Goal: Task Accomplishment & Management: Use online tool/utility

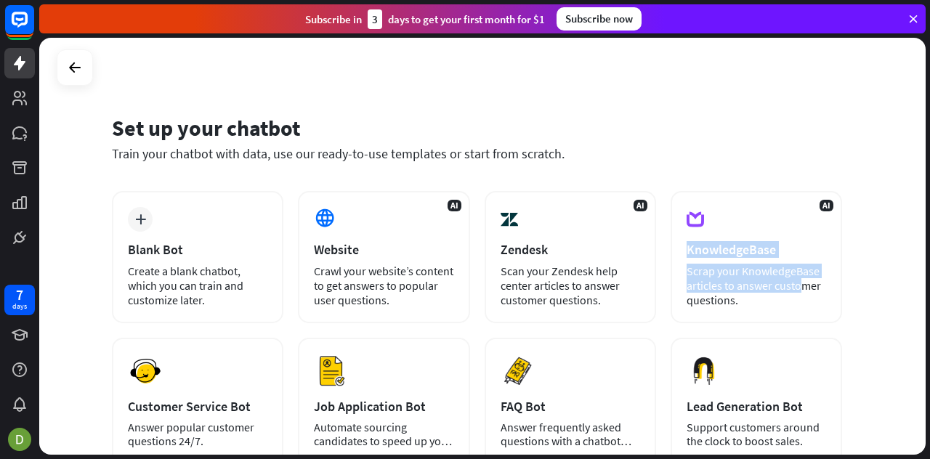
drag, startPoint x: 930, startPoint y: 214, endPoint x: 929, endPoint y: 265, distance: 50.2
click at [929, 265] on div "Set up your chatbot Train your chatbot with data, use our ready-to-use template…" at bounding box center [484, 249] width 891 height 422
click at [898, 214] on div "Set up your chatbot Train your chatbot with data, use our ready-to-use template…" at bounding box center [482, 246] width 887 height 417
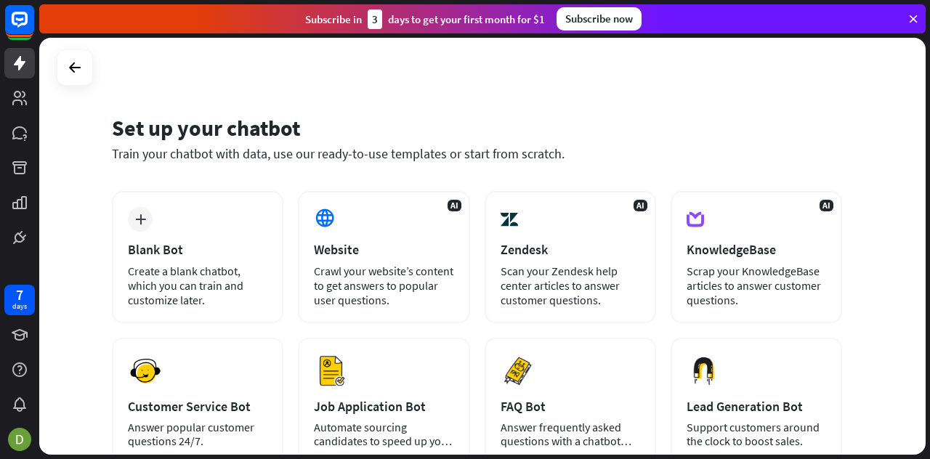
drag, startPoint x: 930, startPoint y: 188, endPoint x: 930, endPoint y: 204, distance: 15.3
click at [930, 204] on div "Set up your chatbot Train your chatbot with data, use our ready-to-use template…" at bounding box center [484, 249] width 891 height 422
click at [914, 204] on div "Set up your chatbot Train your chatbot with data, use our ready-to-use template…" at bounding box center [482, 246] width 887 height 417
drag, startPoint x: 927, startPoint y: 206, endPoint x: 922, endPoint y: 228, distance: 22.9
click at [922, 228] on div "Set up your chatbot Train your chatbot with data, use our ready-to-use template…" at bounding box center [484, 249] width 891 height 422
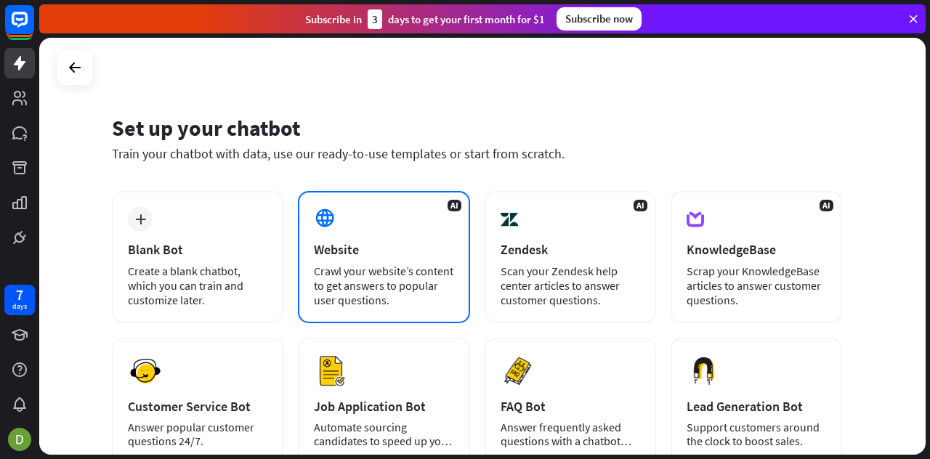
click at [418, 280] on div "Crawl your website’s content to get answers to popular user questions." at bounding box center [384, 286] width 140 height 44
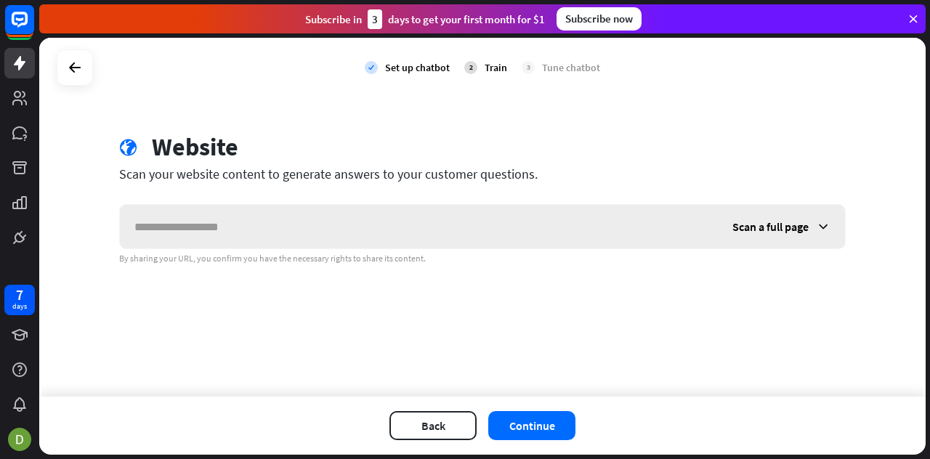
click at [811, 223] on div "Scan a full page" at bounding box center [781, 227] width 127 height 44
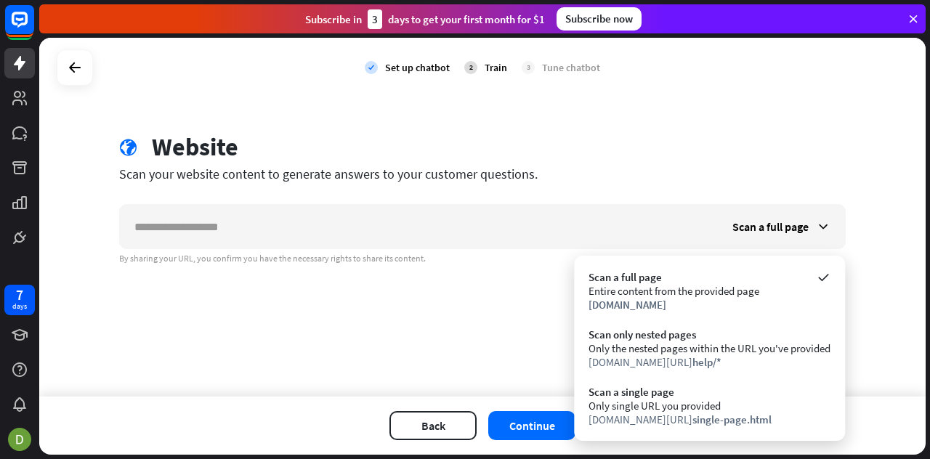
click at [499, 323] on div "check Set up chatbot 2 Train 3 Tune chatbot globe Website Scan your website con…" at bounding box center [482, 217] width 887 height 359
